Goal: Task Accomplishment & Management: Use online tool/utility

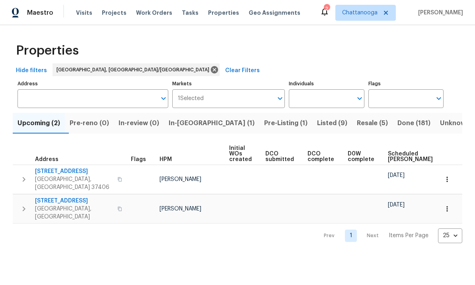
click at [317, 126] on span "Listed (9)" at bounding box center [332, 122] width 30 height 11
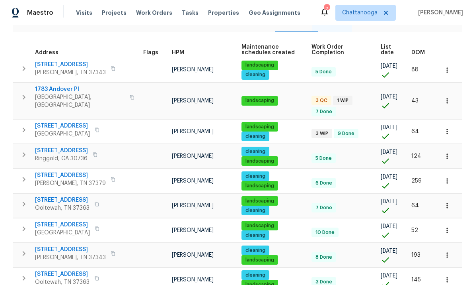
scroll to position [101, 0]
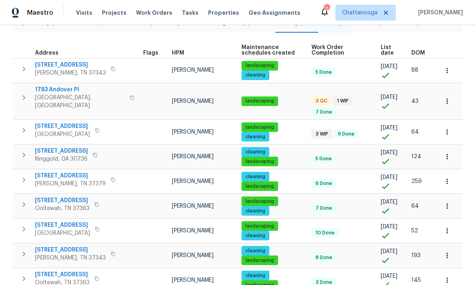
click at [50, 221] on span "[STREET_ADDRESS]" at bounding box center [62, 225] width 55 height 8
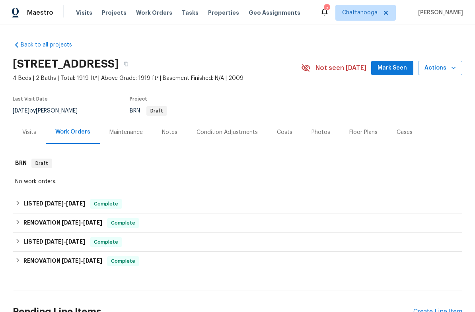
click at [447, 74] on button "Actions" at bounding box center [440, 68] width 44 height 15
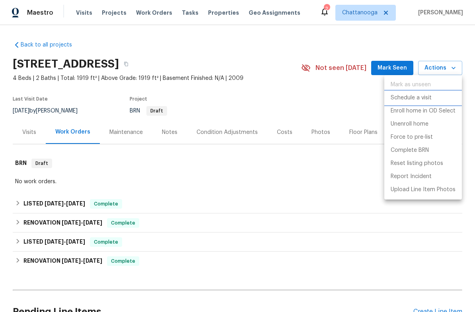
click at [427, 99] on p "Schedule a visit" at bounding box center [411, 98] width 41 height 8
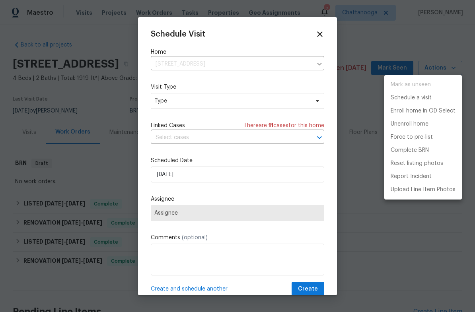
click at [266, 134] on div at bounding box center [237, 156] width 475 height 312
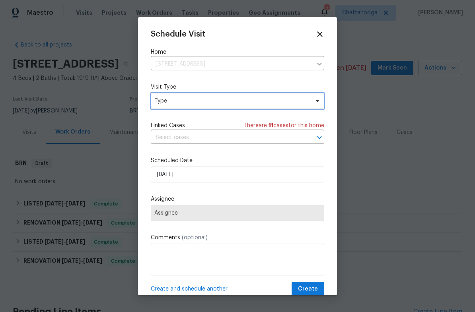
click at [277, 105] on span "Type" at bounding box center [231, 101] width 155 height 8
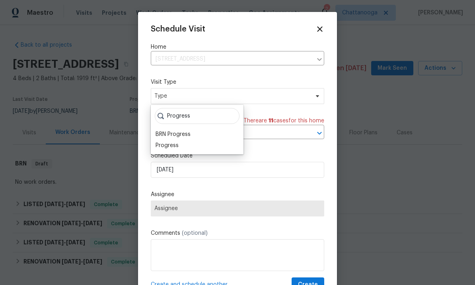
type input "Progress"
click at [178, 146] on div "Progress" at bounding box center [167, 145] width 23 height 8
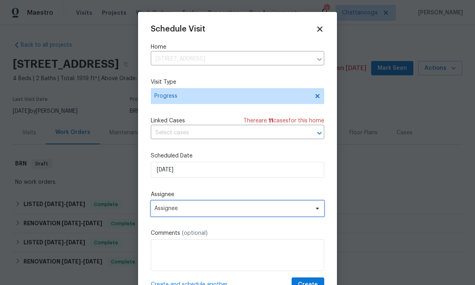
click at [240, 207] on span "Assignee" at bounding box center [238, 208] width 174 height 16
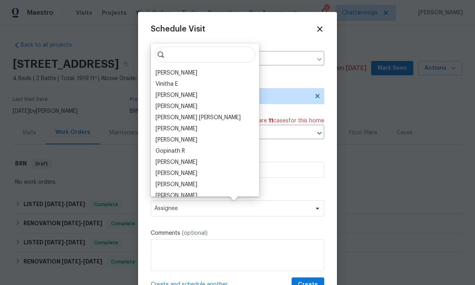
click at [191, 74] on div "[PERSON_NAME]" at bounding box center [205, 72] width 104 height 11
click at [176, 67] on div "[PERSON_NAME]" at bounding box center [205, 72] width 104 height 11
click at [166, 72] on div "[PERSON_NAME]" at bounding box center [177, 73] width 42 height 8
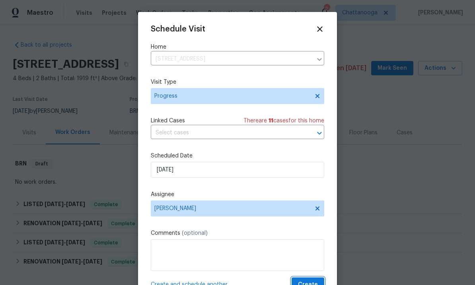
click at [321, 282] on button "Create" at bounding box center [308, 284] width 33 height 15
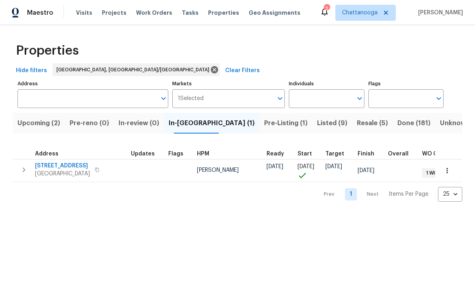
click at [317, 123] on span "Listed (9)" at bounding box center [332, 122] width 30 height 11
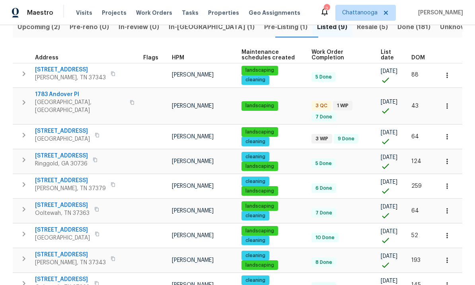
scroll to position [98, 0]
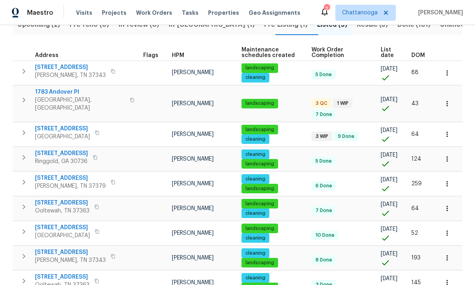
click at [46, 223] on span "[STREET_ADDRESS]" at bounding box center [62, 227] width 55 height 8
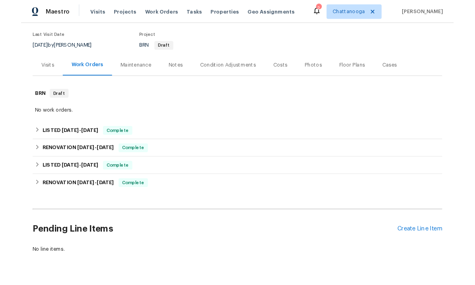
scroll to position [60, 0]
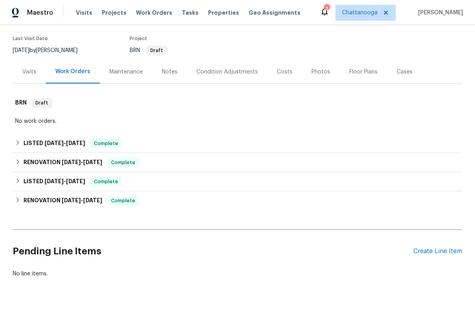
click at [445, 254] on div "Create Line Item" at bounding box center [438, 252] width 49 height 8
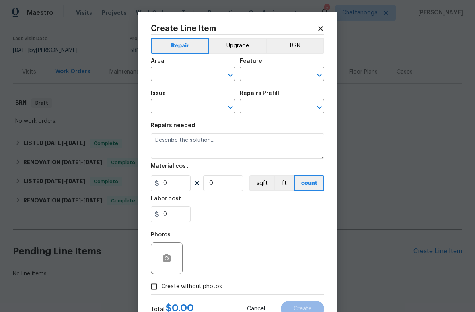
click at [187, 74] on input "text" at bounding box center [182, 75] width 62 height 12
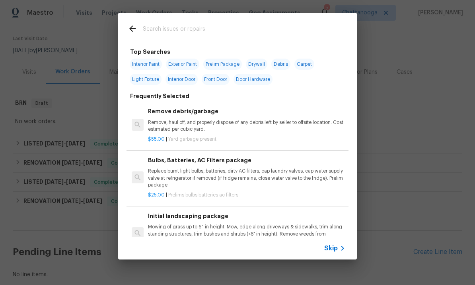
click at [201, 122] on p "Remove, haul off, and properly dispose of any debris left by seller to offsite …" at bounding box center [246, 126] width 197 height 14
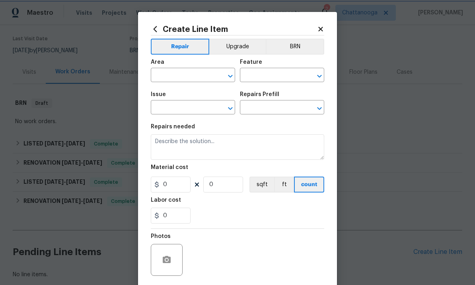
type input "Debris/garbage on site"
type input "Remove debris/garbage $55.00"
type textarea "Remove, haul off, and properly dispose of any debris left by seller to offsite …"
type input "55"
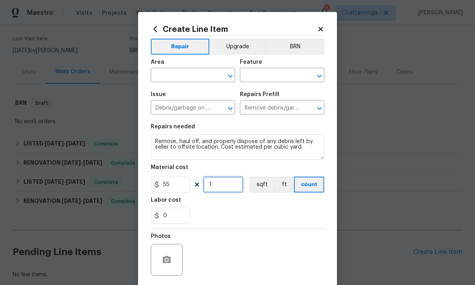
click at [222, 188] on input "1" at bounding box center [223, 184] width 40 height 16
type input "3"
click at [196, 74] on input "text" at bounding box center [182, 76] width 62 height 12
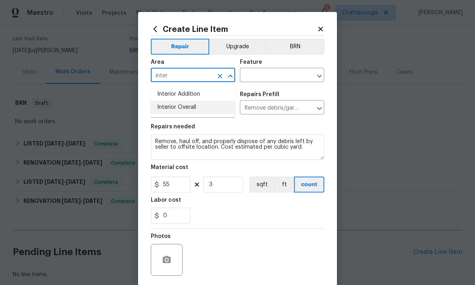
click at [195, 103] on li "Interior Overall" at bounding box center [193, 107] width 84 height 13
type input "Interior Overall"
click at [280, 74] on input "text" at bounding box center [271, 76] width 62 height 12
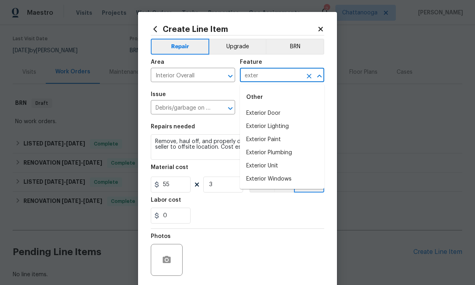
click at [275, 165] on li "Exterior Unit" at bounding box center [282, 165] width 84 height 13
type input "Exterior Unit"
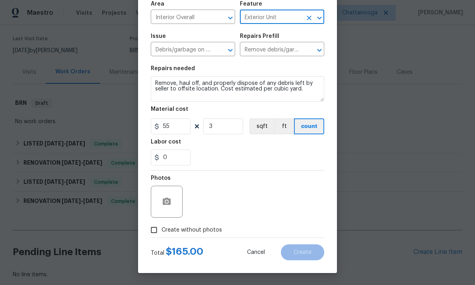
scroll to position [60, 0]
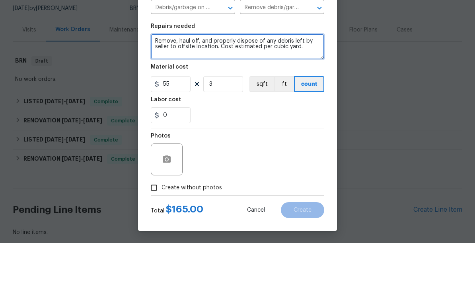
click at [166, 76] on textarea "Remove, haul off, and properly dispose of any debris left by seller to offsite …" at bounding box center [238, 88] width 174 height 25
click at [170, 76] on textarea "Remove, haul off, and properly dispose of any debris left by seller to offsite …" at bounding box center [238, 88] width 174 height 25
type textarea "Remove and haul off any trash inside and outside including in the shed."
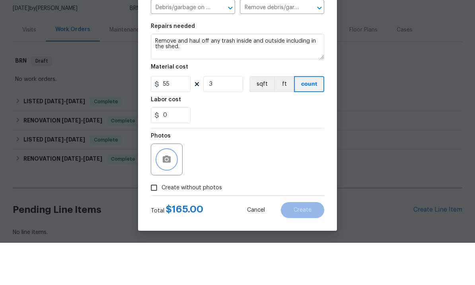
click at [164, 197] on icon "button" at bounding box center [167, 202] width 10 height 10
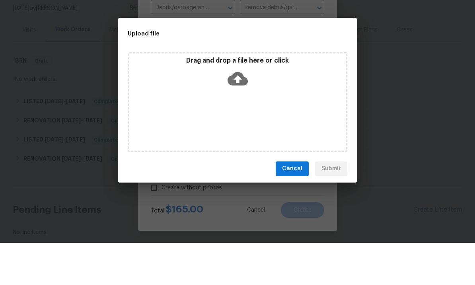
scroll to position [30, 0]
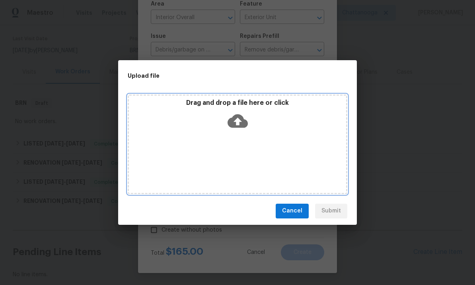
click at [241, 120] on icon at bounding box center [238, 121] width 20 height 14
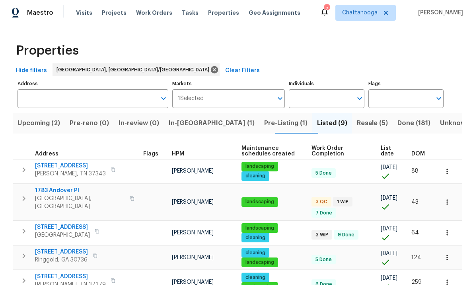
scroll to position [55, 0]
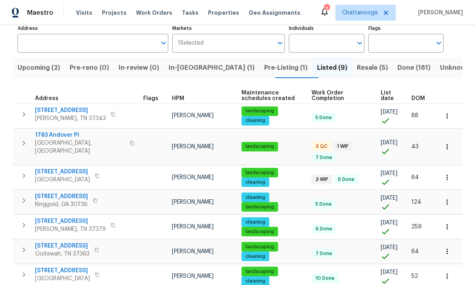
click at [49, 168] on span "[STREET_ADDRESS]" at bounding box center [62, 172] width 55 height 8
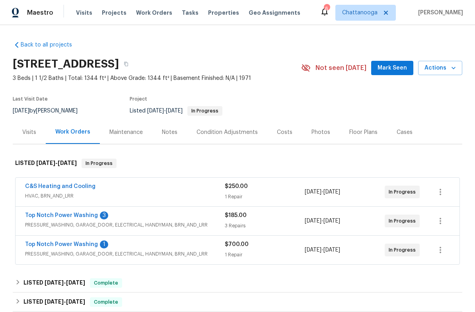
click at [164, 138] on div "Notes" at bounding box center [169, 132] width 35 height 23
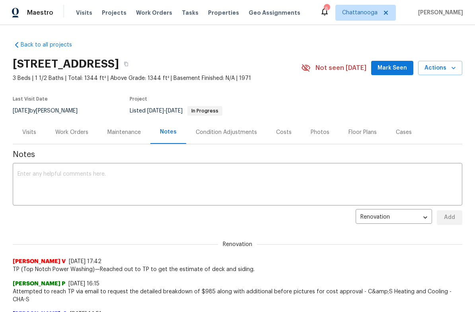
click at [122, 134] on div "Maintenance" at bounding box center [123, 133] width 33 height 8
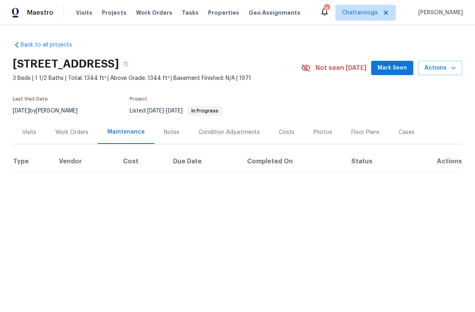
click at [71, 129] on div "Work Orders" at bounding box center [71, 133] width 33 height 8
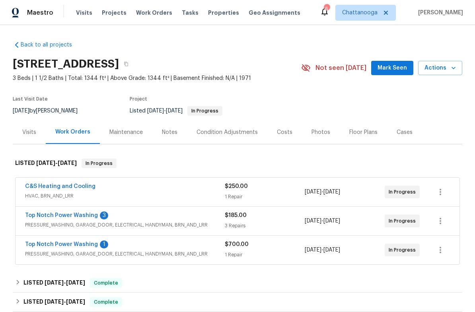
click at [54, 246] on link "Top Notch Power Washing" at bounding box center [61, 245] width 73 height 6
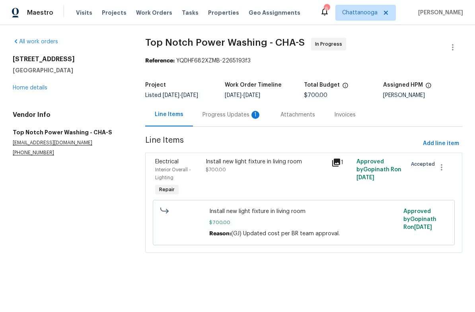
click at [239, 111] on div "Progress Updates 1" at bounding box center [232, 115] width 59 height 8
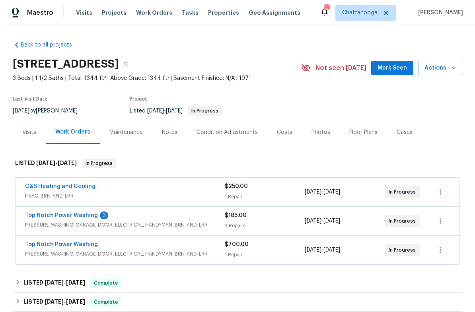
click at [42, 216] on link "Top Notch Power Washing" at bounding box center [61, 216] width 73 height 6
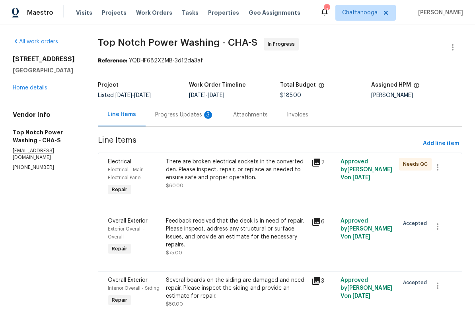
click at [187, 112] on div "Progress Updates 3" at bounding box center [184, 115] width 59 height 8
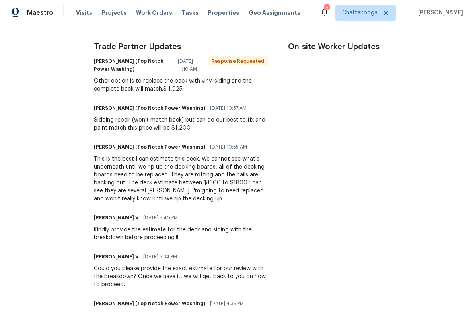
scroll to position [227, 0]
